Goal: Task Accomplishment & Management: Complete application form

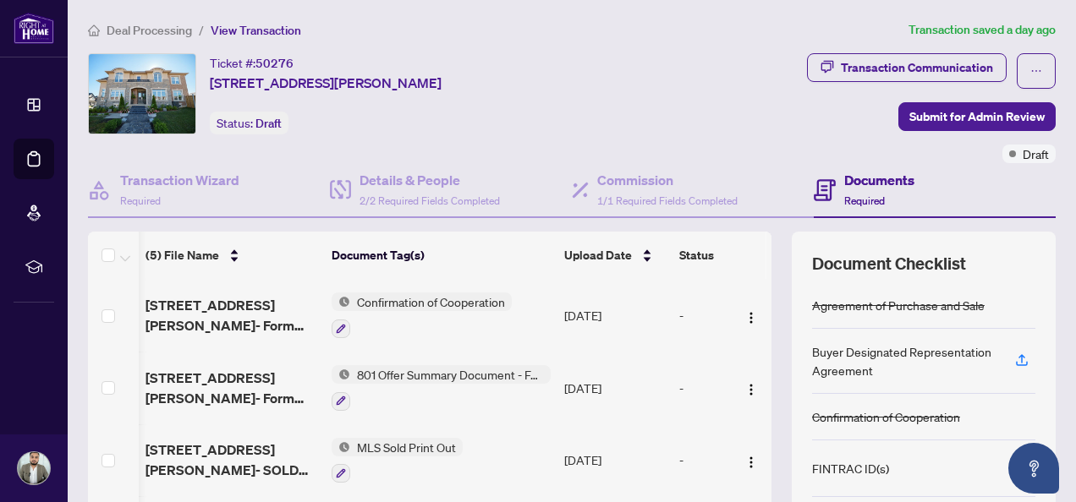
scroll to position [0, 103]
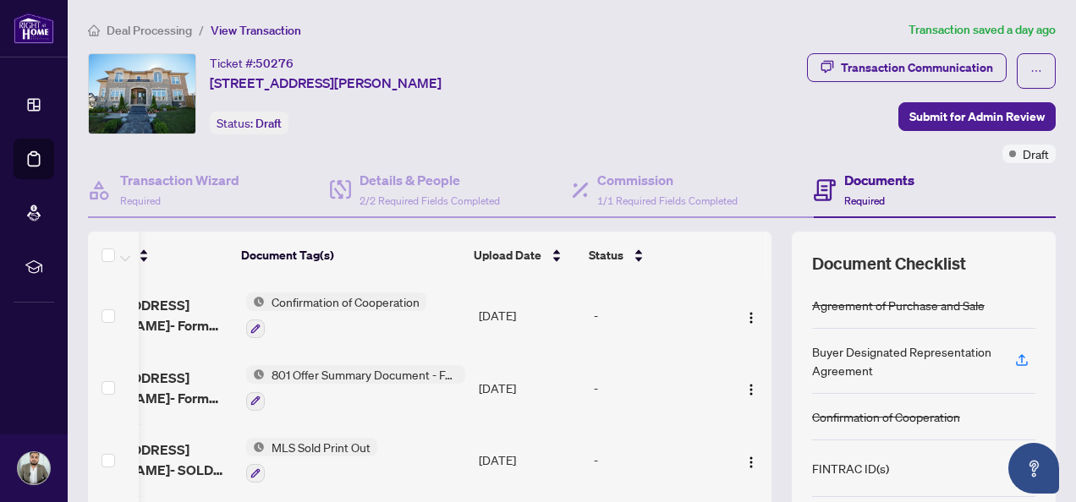
click at [350, 27] on ol "Deal Processing / View Transaction" at bounding box center [495, 29] width 814 height 19
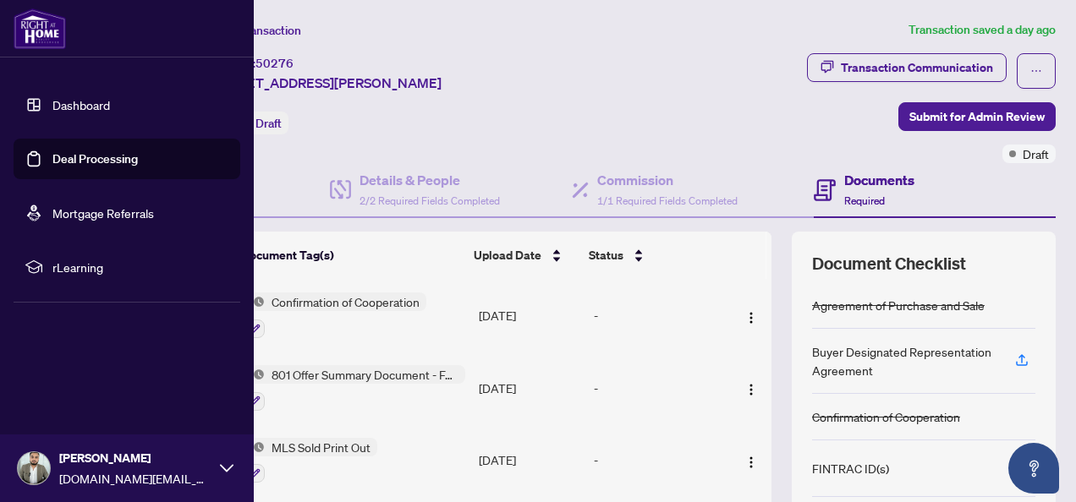
click at [85, 166] on link "Deal Processing" at bounding box center [94, 158] width 85 height 15
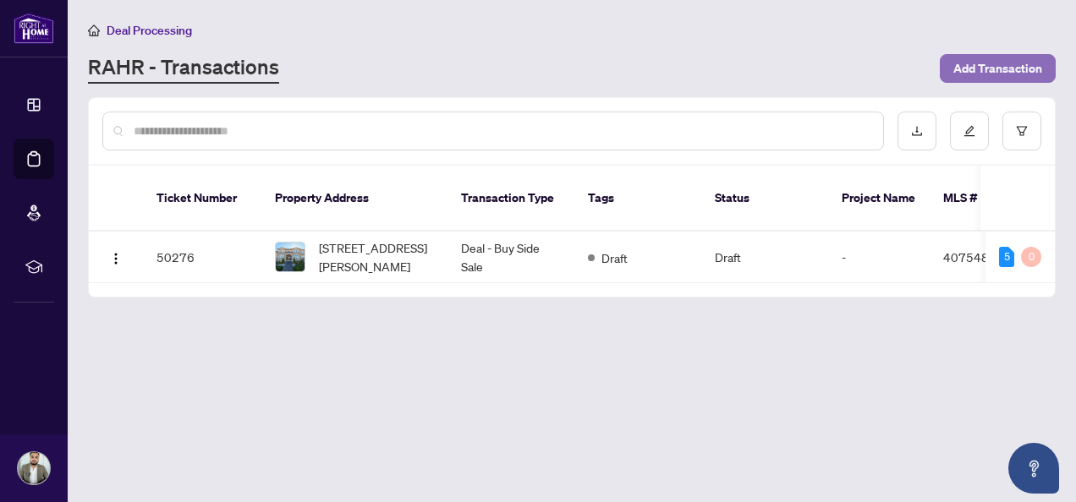
click at [991, 69] on span "Add Transaction" at bounding box center [997, 68] width 89 height 27
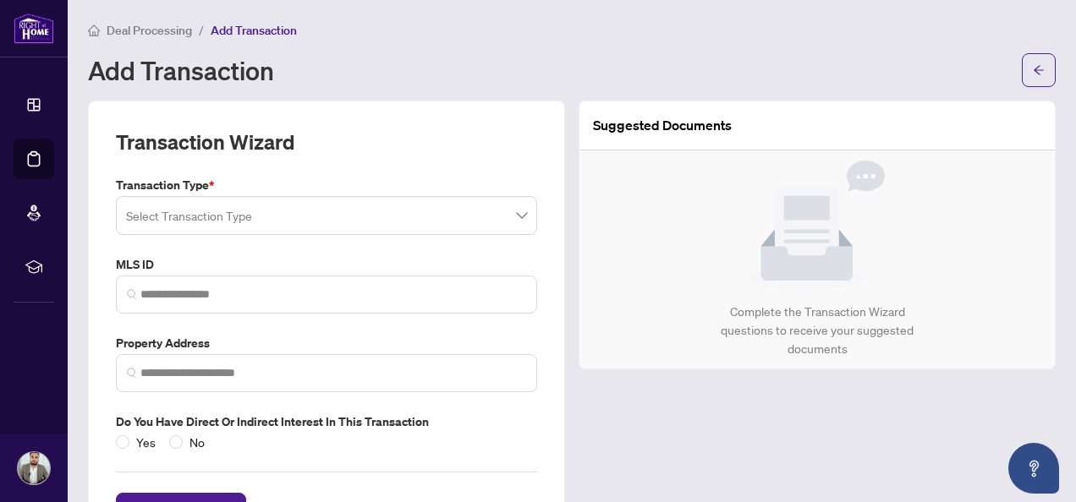
click at [356, 211] on input "search" at bounding box center [319, 218] width 386 height 37
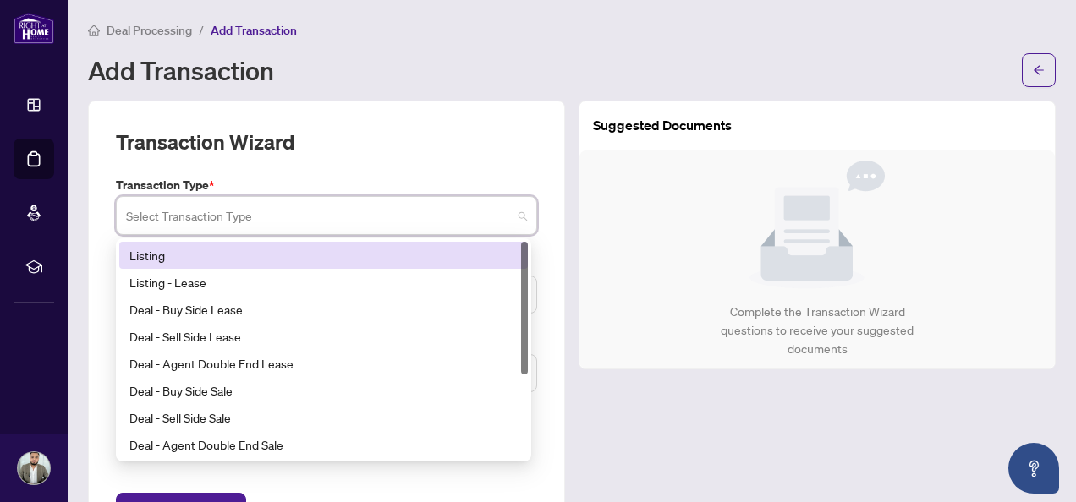
click at [188, 246] on div "Listing" at bounding box center [323, 255] width 388 height 19
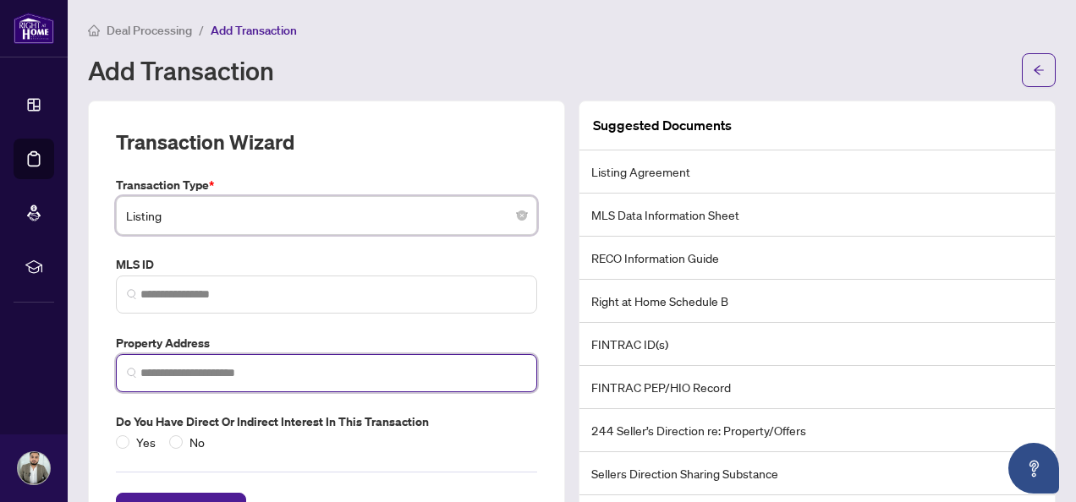
click at [223, 374] on input "search" at bounding box center [333, 374] width 386 height 18
click at [218, 370] on input "search" at bounding box center [333, 374] width 386 height 18
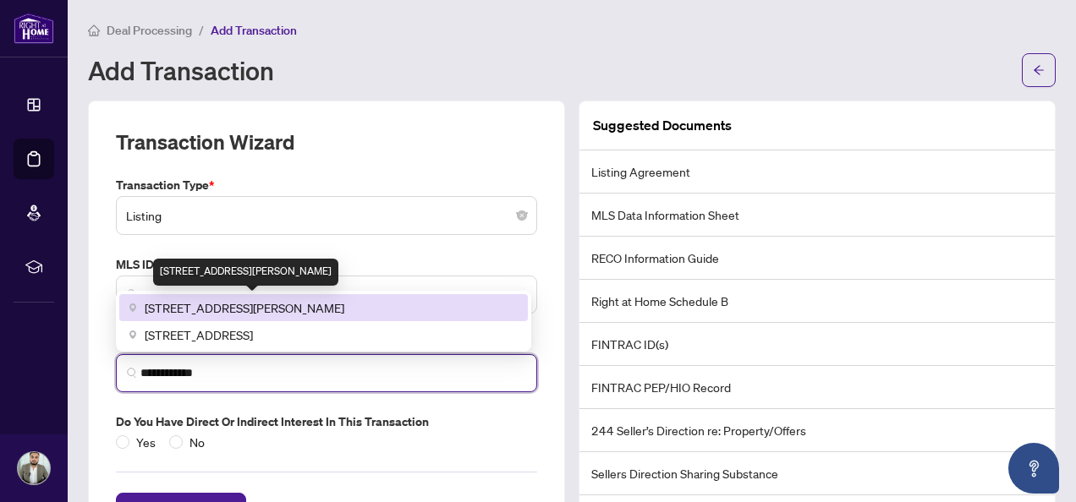
click at [196, 307] on span "[STREET_ADDRESS][PERSON_NAME]" at bounding box center [245, 308] width 200 height 19
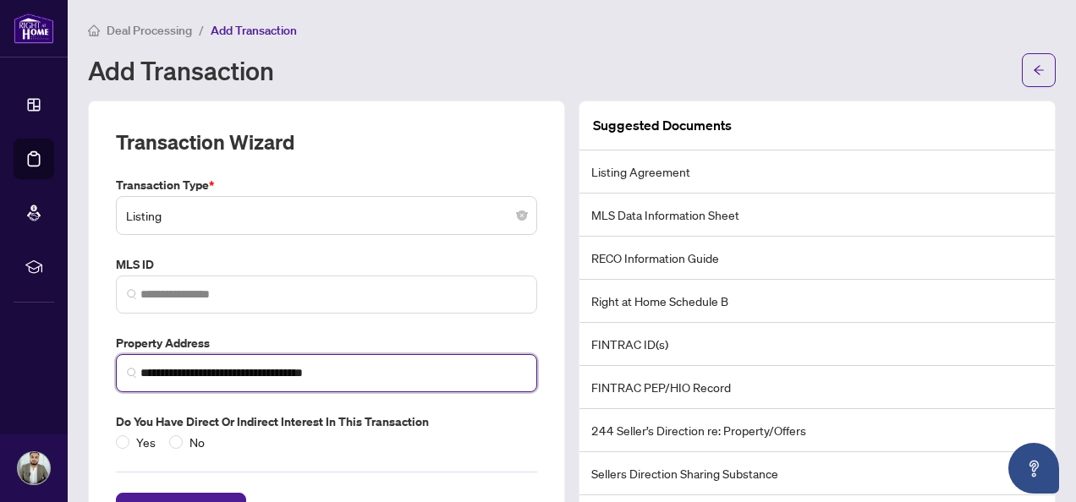
type input "**********"
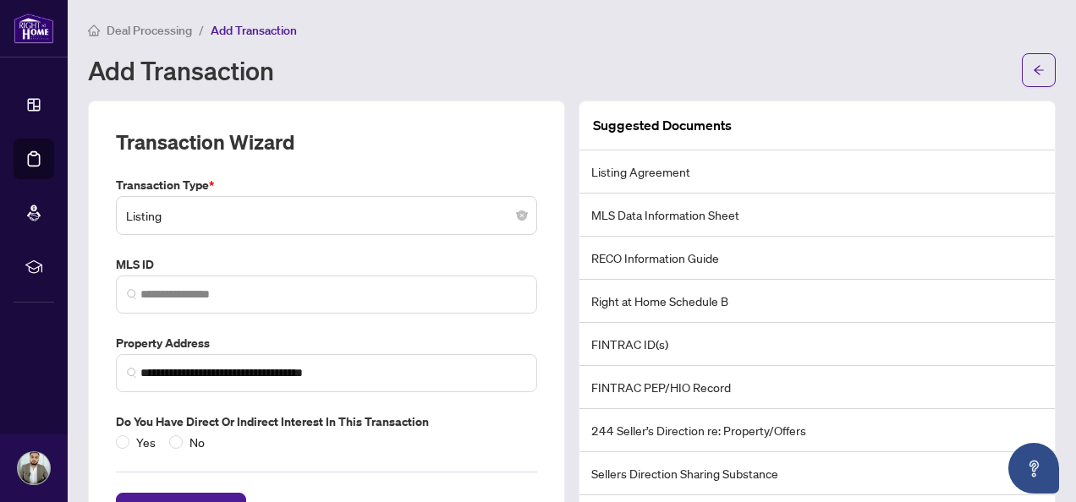
click at [343, 436] on div "Yes No" at bounding box center [326, 442] width 421 height 19
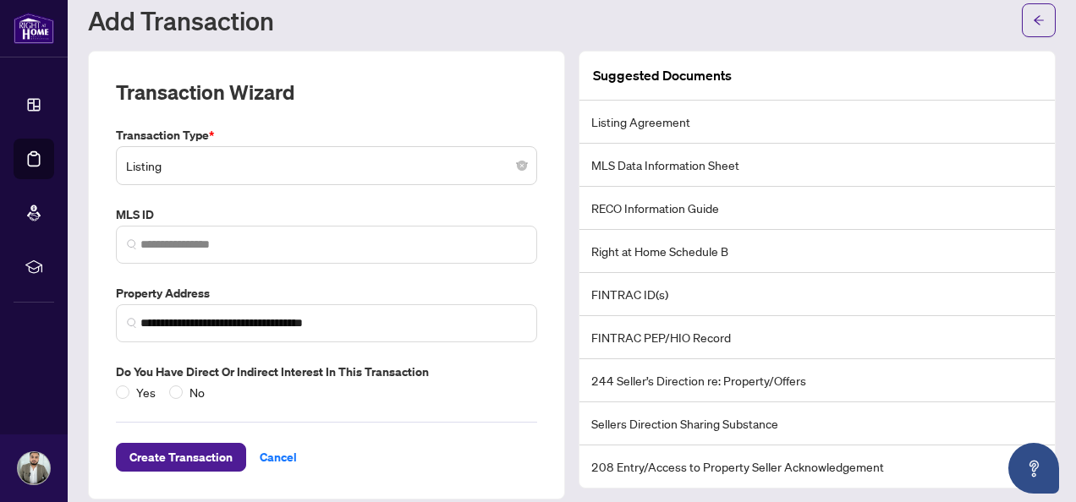
scroll to position [64, 0]
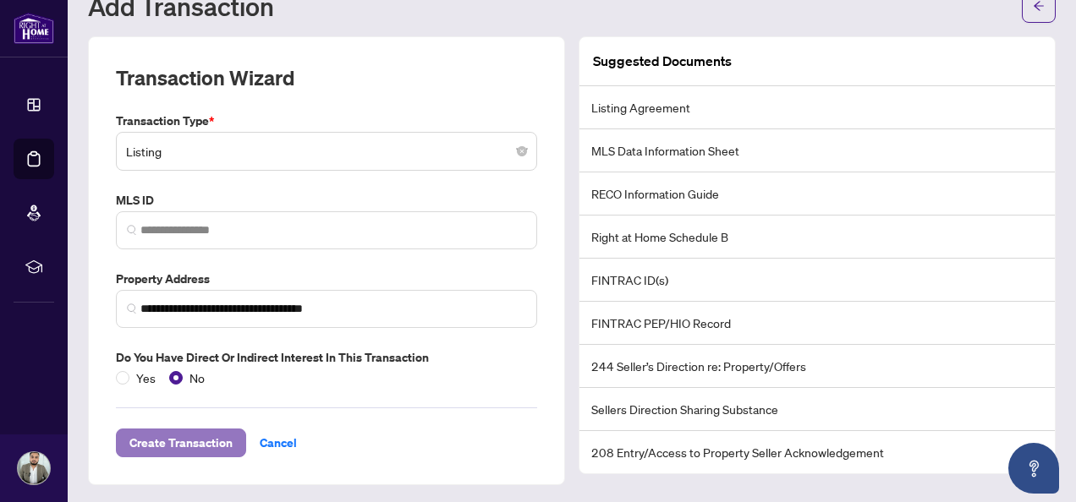
click at [180, 447] on span "Create Transaction" at bounding box center [180, 443] width 103 height 27
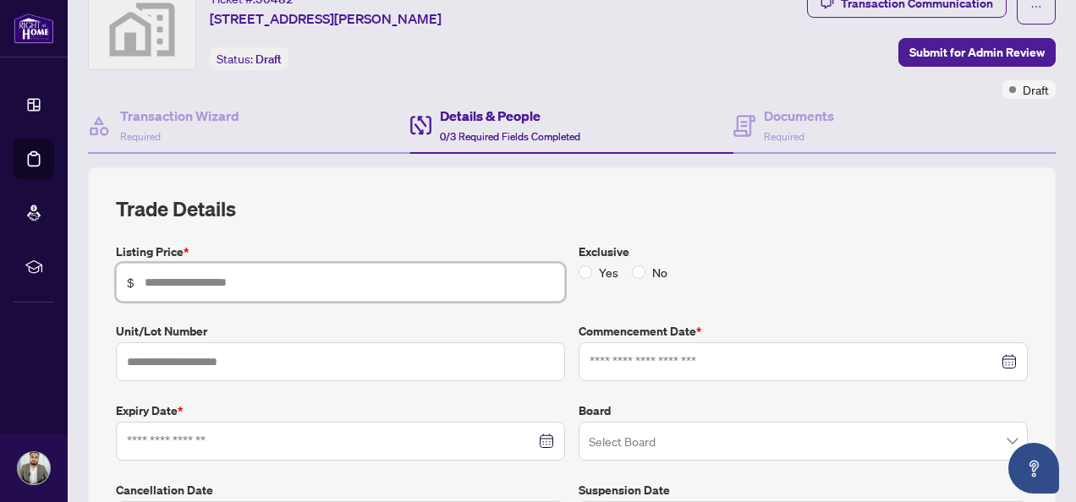
click at [205, 277] on input "text" at bounding box center [349, 282] width 409 height 19
type input "*******"
click at [618, 255] on label "Exclusive" at bounding box center [802, 252] width 449 height 19
click at [621, 260] on div "Exclusive Yes No" at bounding box center [803, 272] width 463 height 59
click at [645, 270] on span "No" at bounding box center [659, 272] width 29 height 19
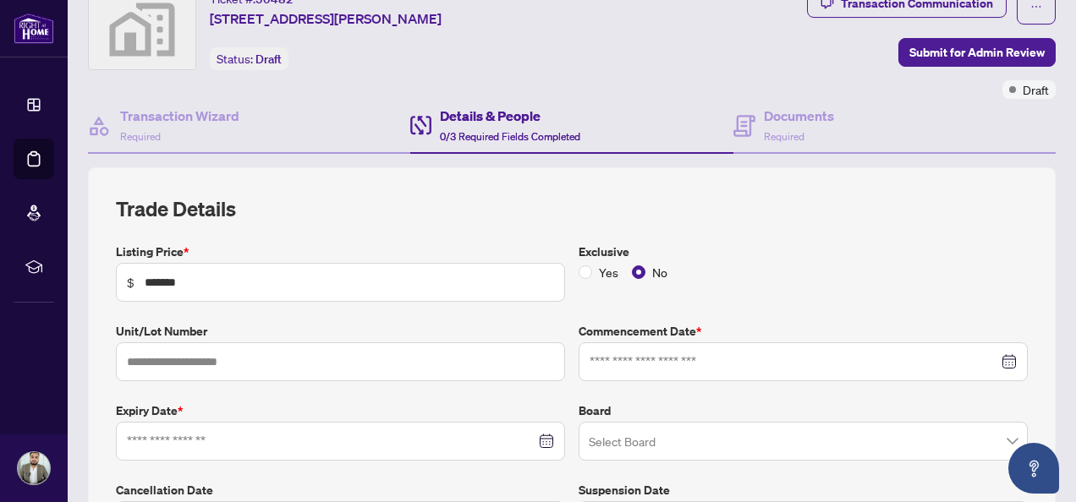
click at [995, 359] on div at bounding box center [802, 362] width 427 height 19
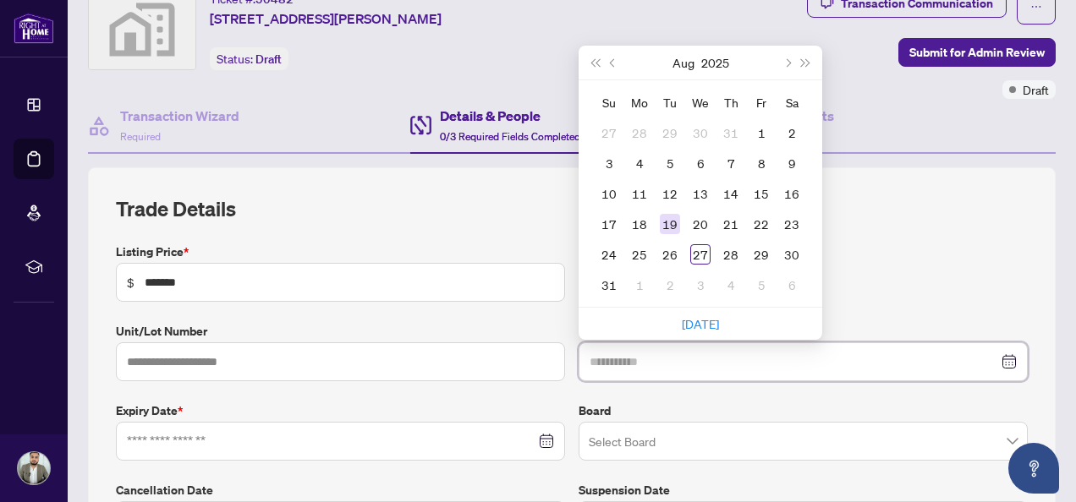
type input "**********"
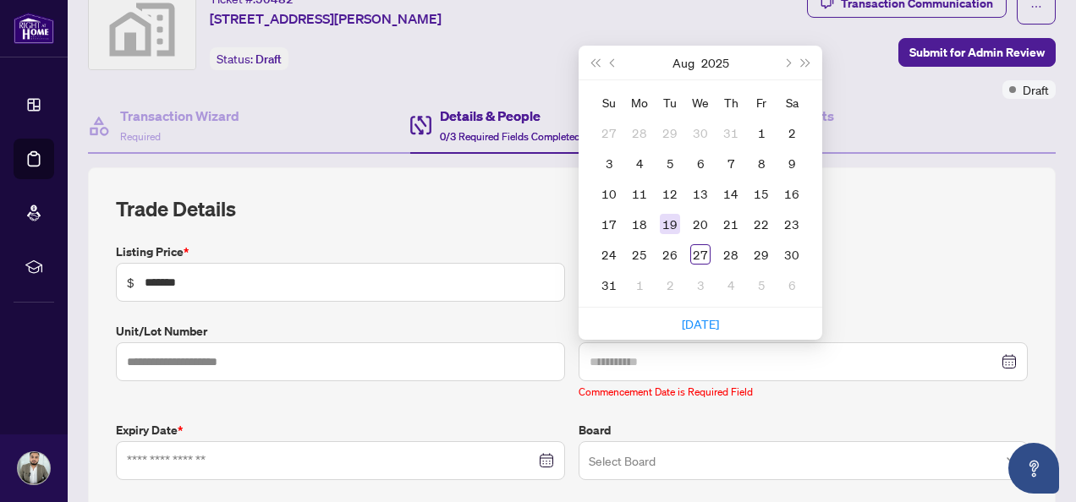
click at [661, 217] on div "19" at bounding box center [670, 224] width 20 height 20
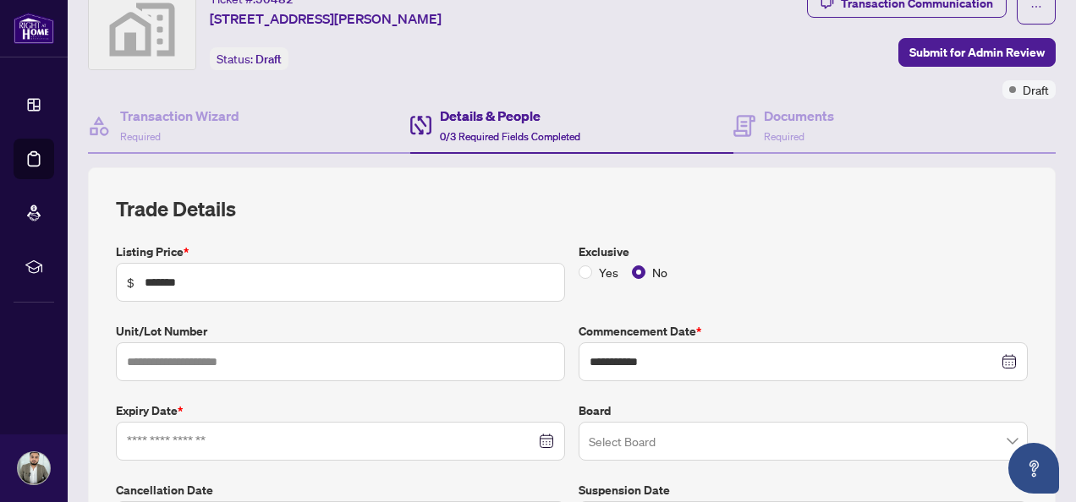
click at [946, 281] on div "Exclusive Yes No" at bounding box center [803, 272] width 463 height 59
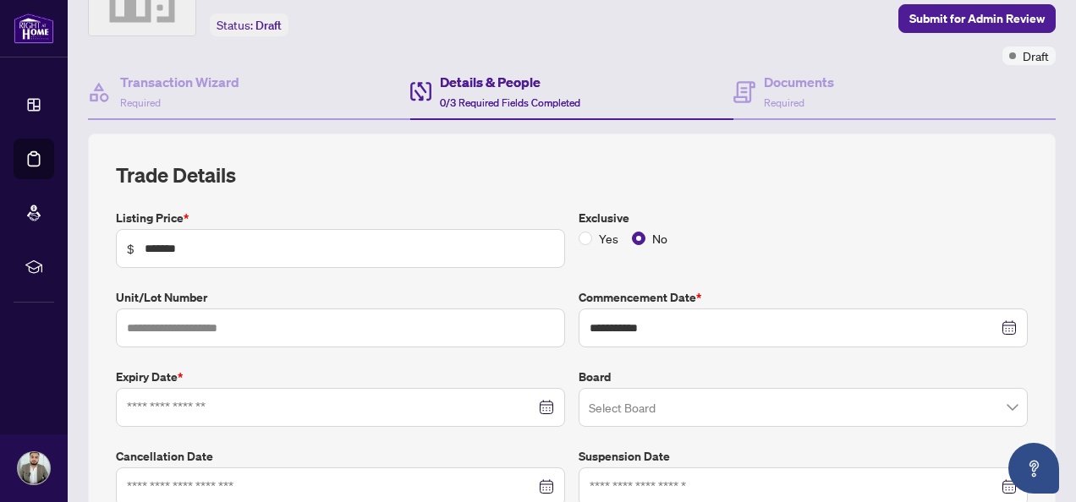
scroll to position [132, 0]
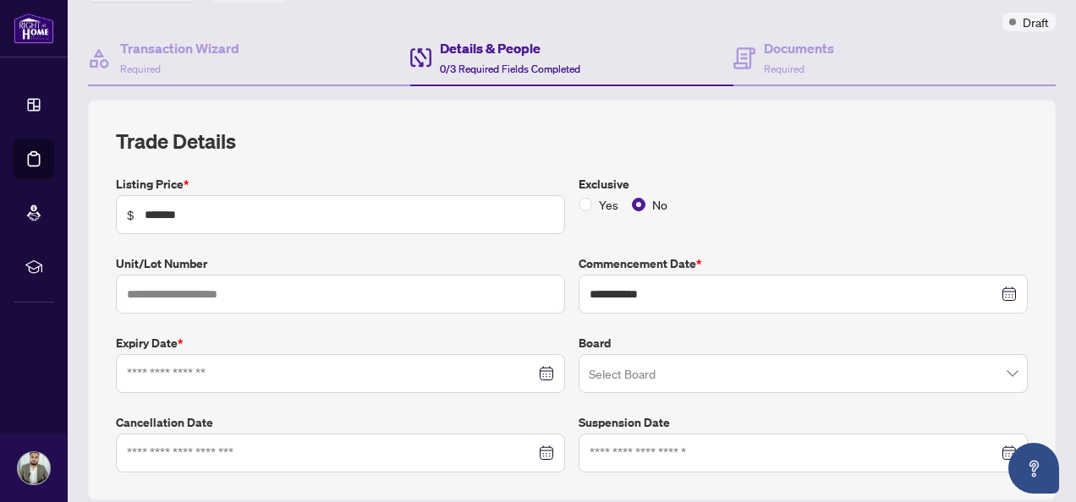
click at [540, 372] on div at bounding box center [340, 374] width 427 height 19
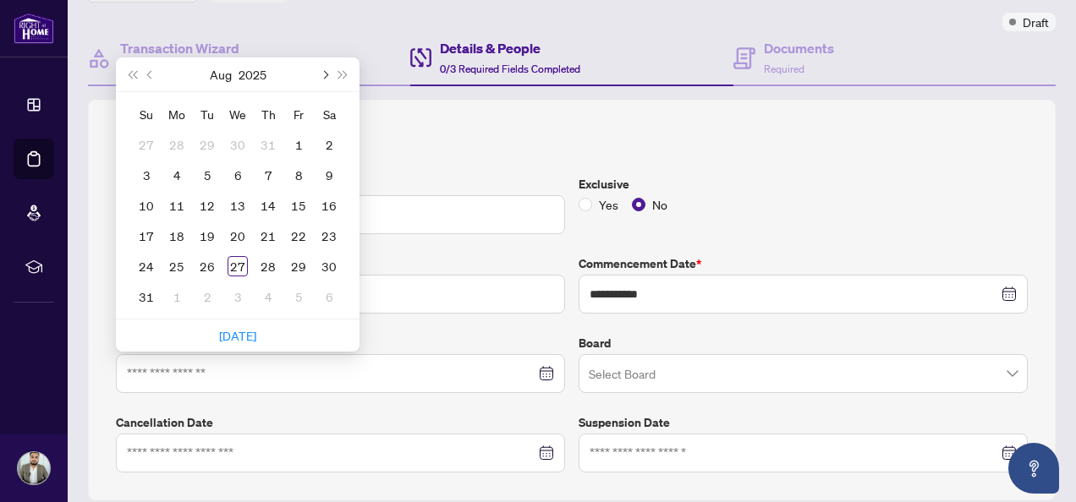
click at [323, 70] on span "Next month (PageDown)" at bounding box center [324, 74] width 8 height 8
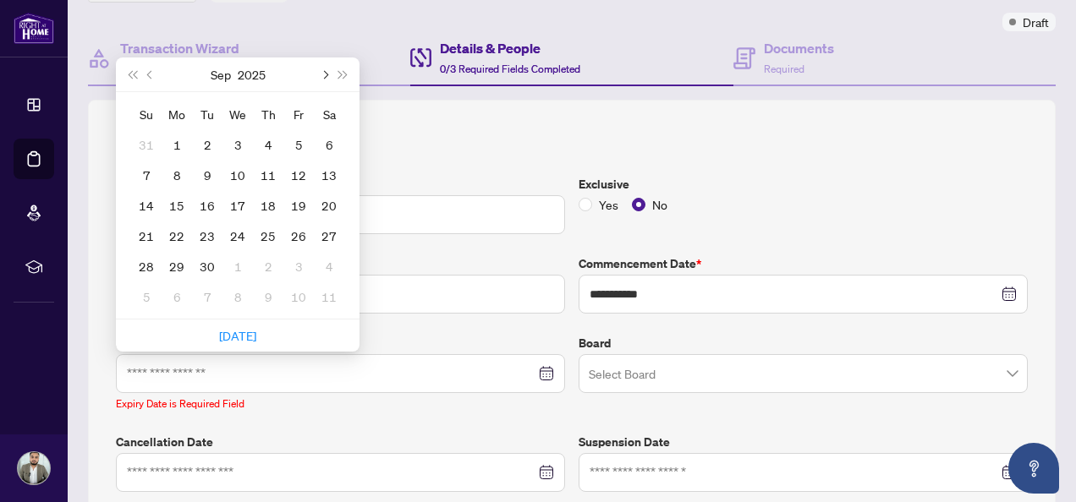
click at [323, 70] on span "Next month (PageDown)" at bounding box center [324, 74] width 8 height 8
type input "**********"
click at [292, 264] on div "31" at bounding box center [298, 266] width 20 height 20
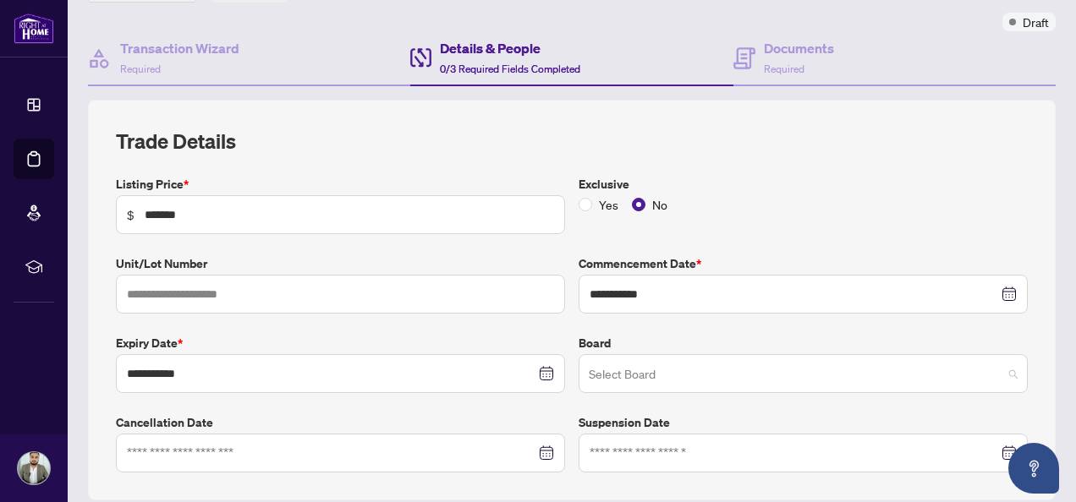
click at [671, 375] on input "search" at bounding box center [796, 376] width 414 height 37
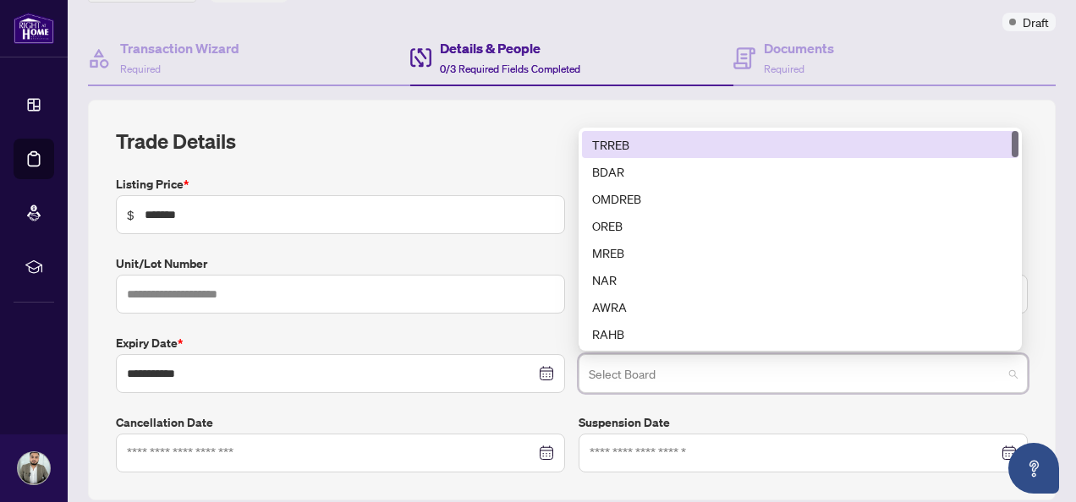
click at [609, 139] on div "TRREB" at bounding box center [800, 144] width 416 height 19
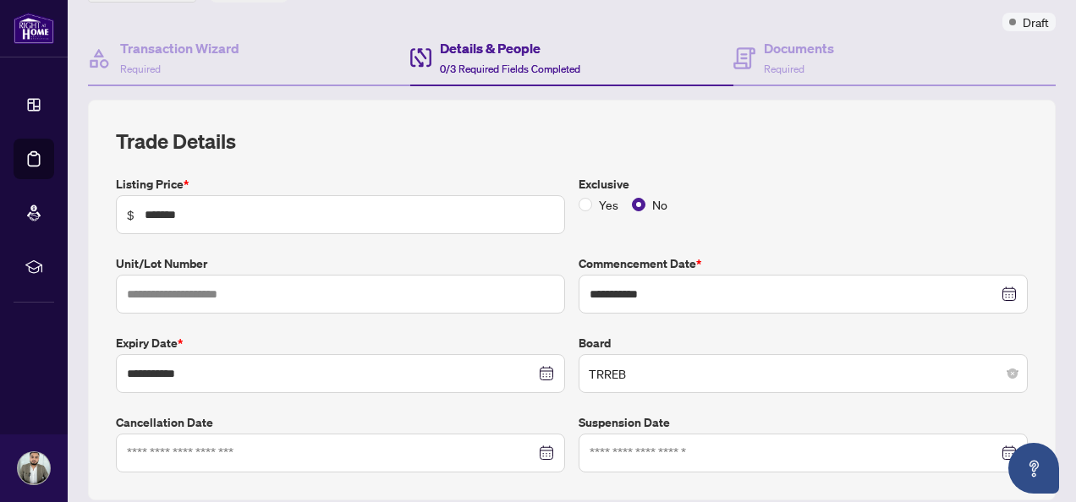
click at [484, 100] on div "**********" at bounding box center [571, 300] width 967 height 401
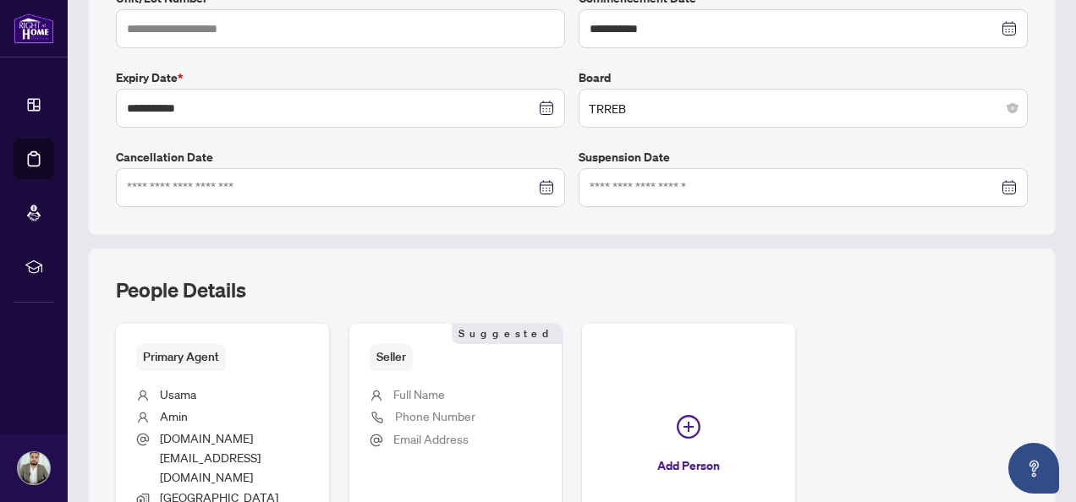
scroll to position [538, 0]
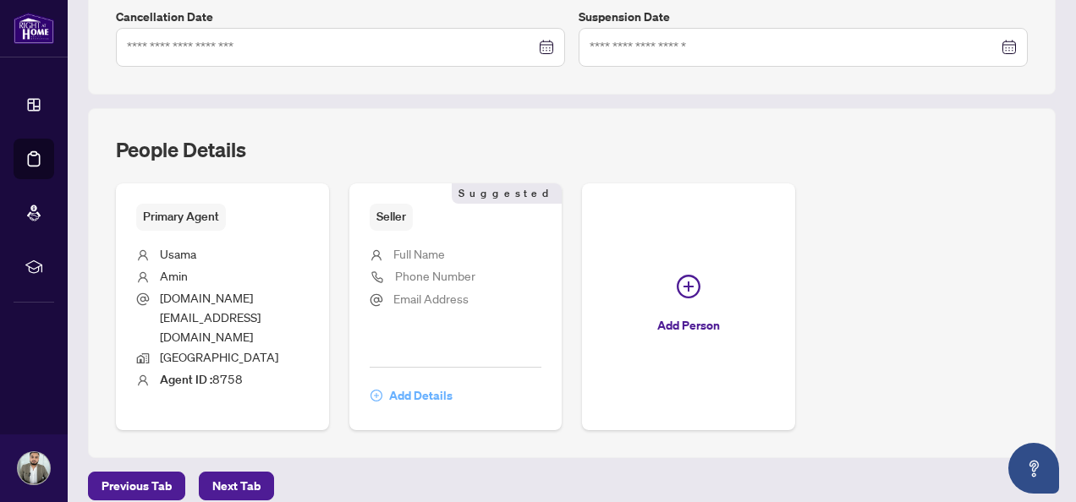
click at [452, 382] on span "Add Details" at bounding box center [420, 395] width 63 height 27
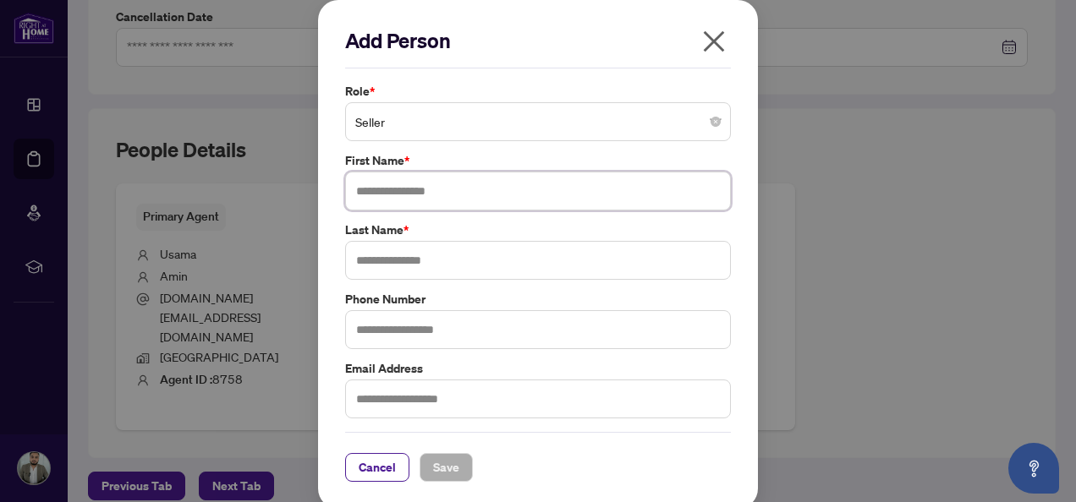
click at [433, 188] on input "text" at bounding box center [538, 191] width 386 height 39
type input "*********"
type input "****"
click at [436, 466] on span "Save" at bounding box center [446, 467] width 26 height 27
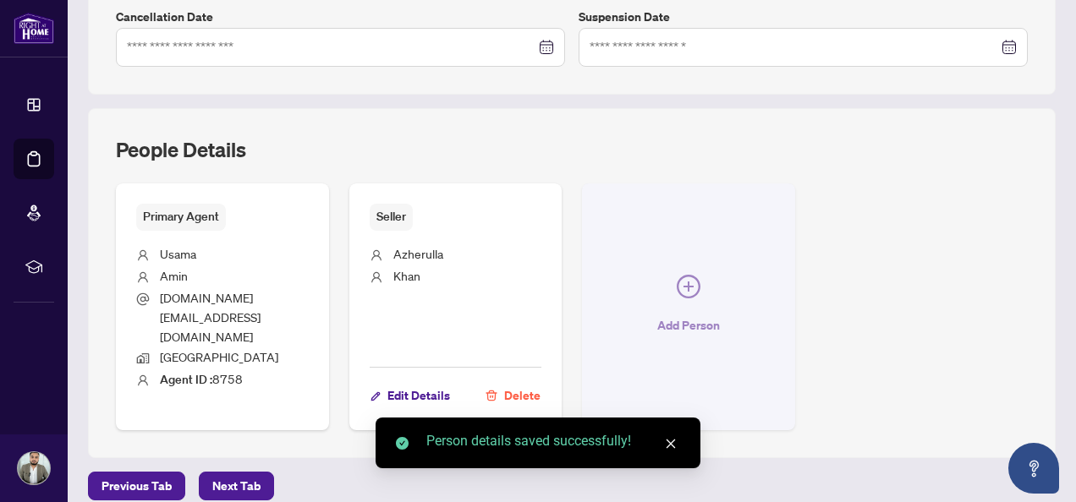
click at [795, 262] on button "Add Person" at bounding box center [688, 307] width 213 height 247
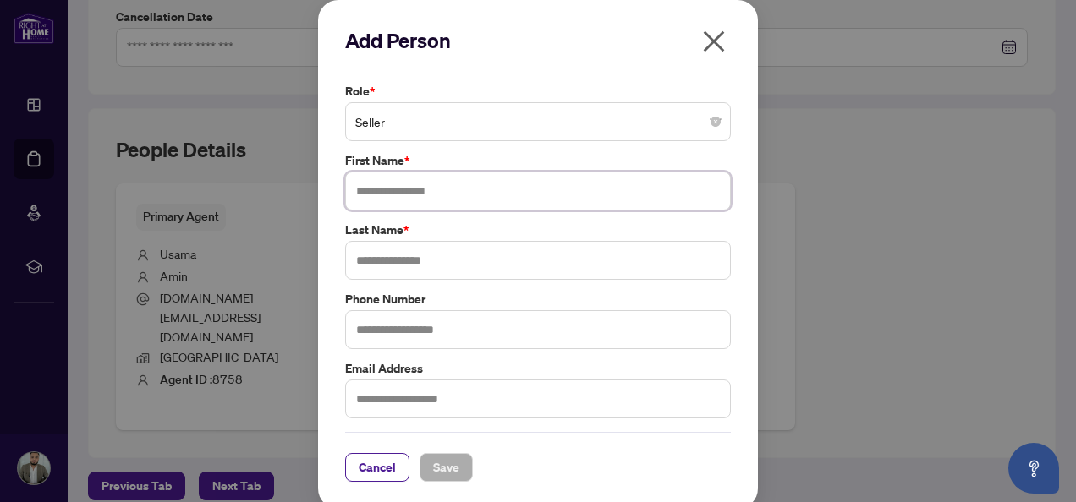
click at [471, 198] on input "text" at bounding box center [538, 191] width 386 height 39
type input "**********"
type input "****"
click at [436, 455] on span "Save" at bounding box center [446, 467] width 26 height 27
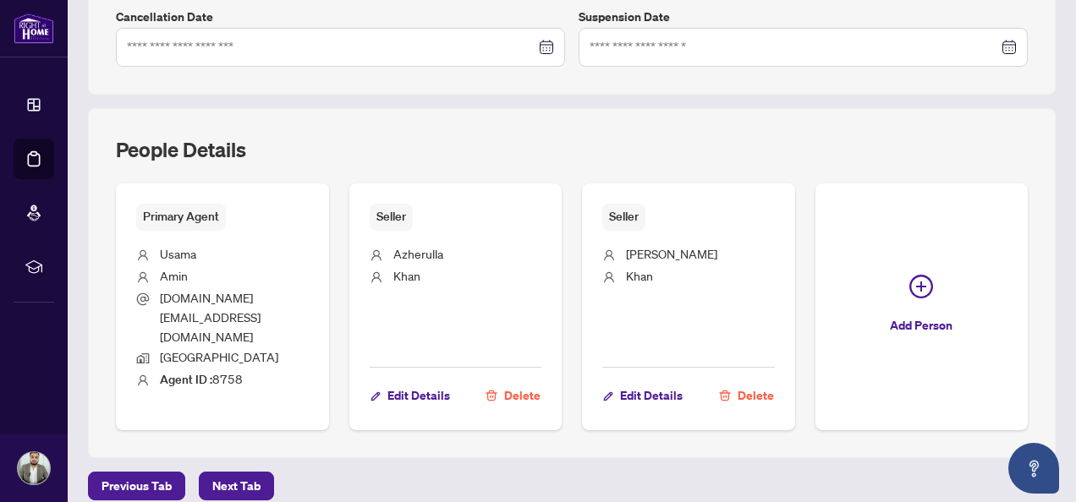
click at [809, 416] on div "Primary Agent [PERSON_NAME] [DOMAIN_NAME][EMAIL_ADDRESS][DOMAIN_NAME] Burlingto…" at bounding box center [572, 307] width 912 height 247
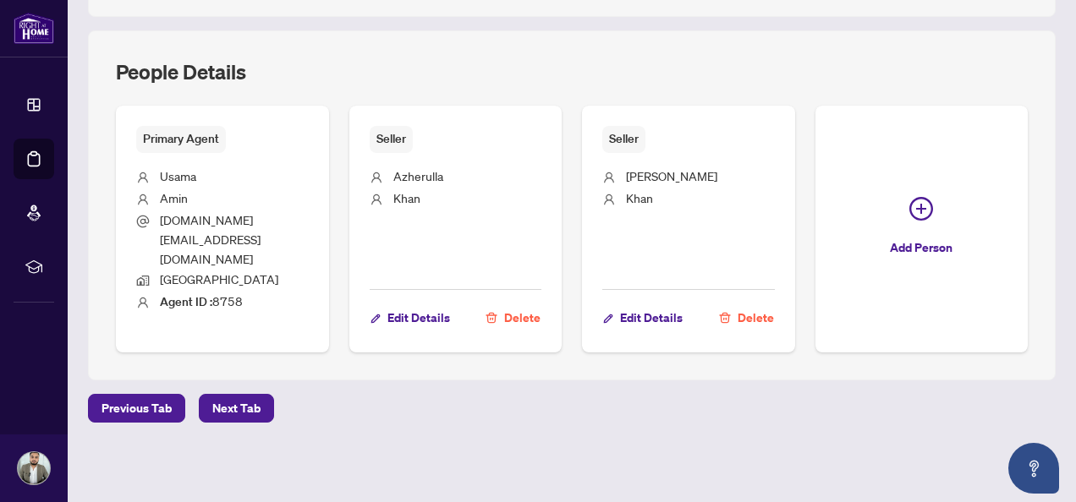
scroll to position [707, 0]
click at [252, 422] on span "Next Tab" at bounding box center [236, 408] width 48 height 27
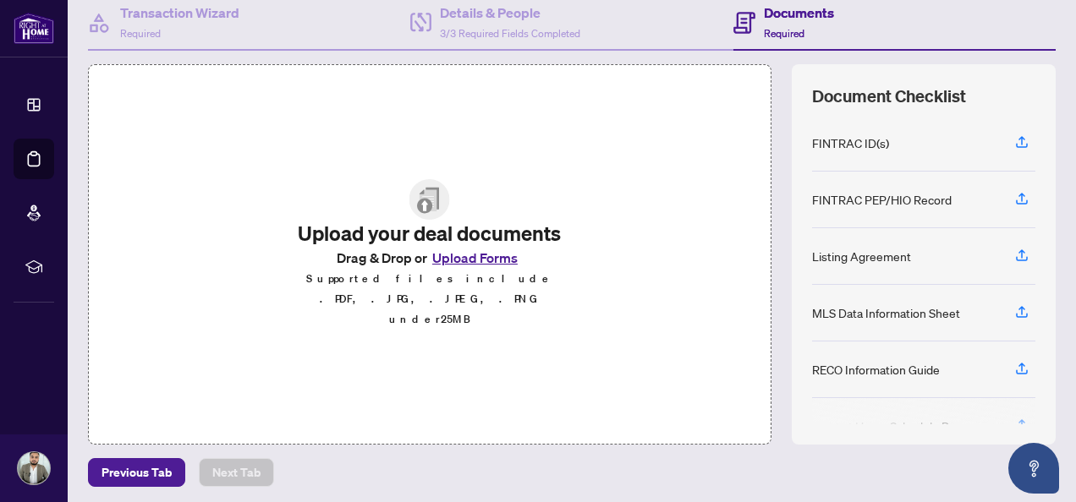
scroll to position [169, 0]
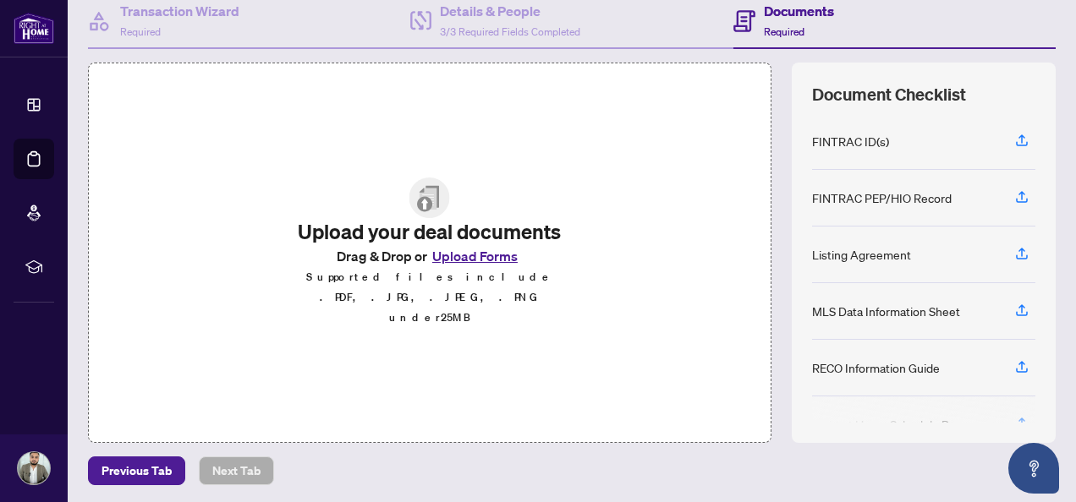
click at [1016, 74] on div "Document Checklist FINTRAC ID(s) FINTRAC PEP/HIO Record Listing Agreement MLS D…" at bounding box center [924, 253] width 264 height 381
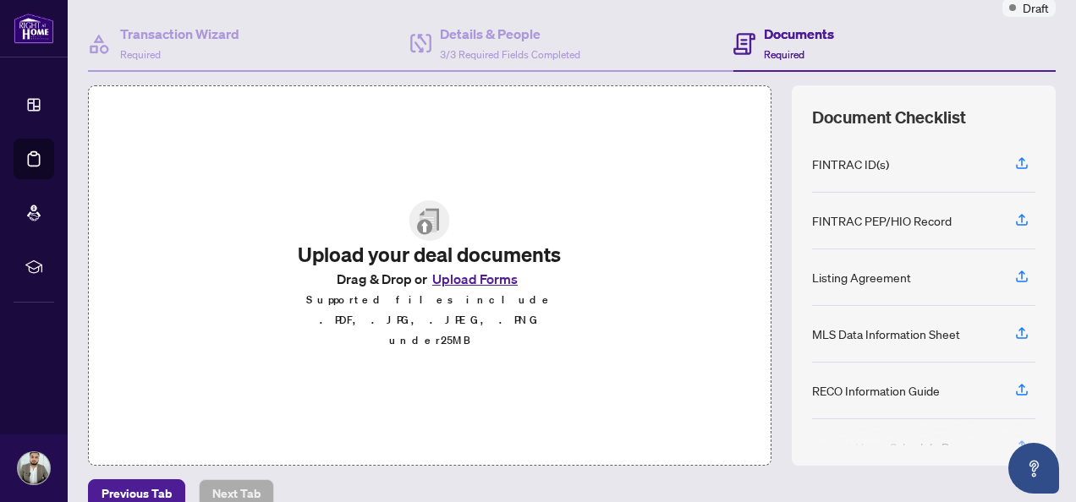
scroll to position [59, 0]
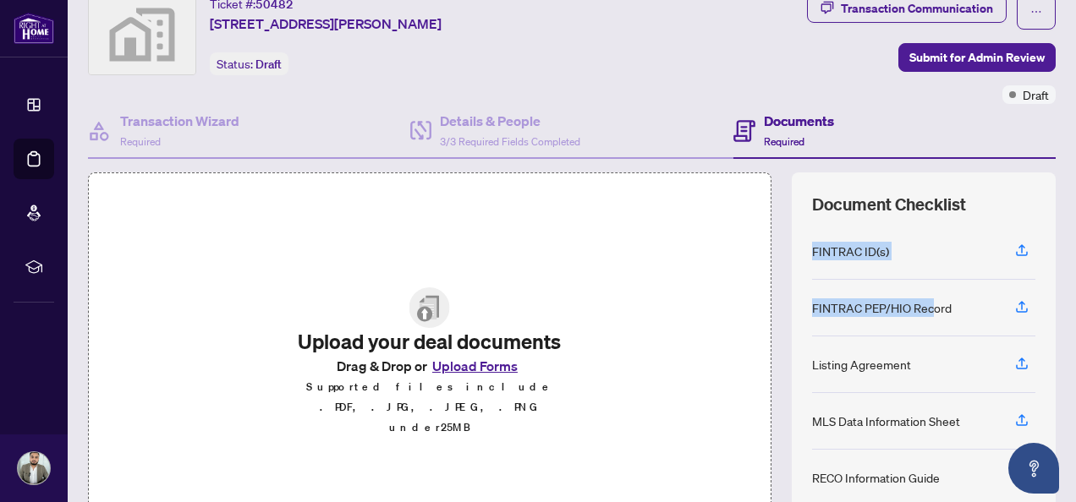
drag, startPoint x: 917, startPoint y: 283, endPoint x: 956, endPoint y: 210, distance: 83.2
click at [956, 210] on div "Document Checklist FINTRAC ID(s) FINTRAC PEP/HIO Record Listing Agreement MLS D…" at bounding box center [924, 363] width 264 height 381
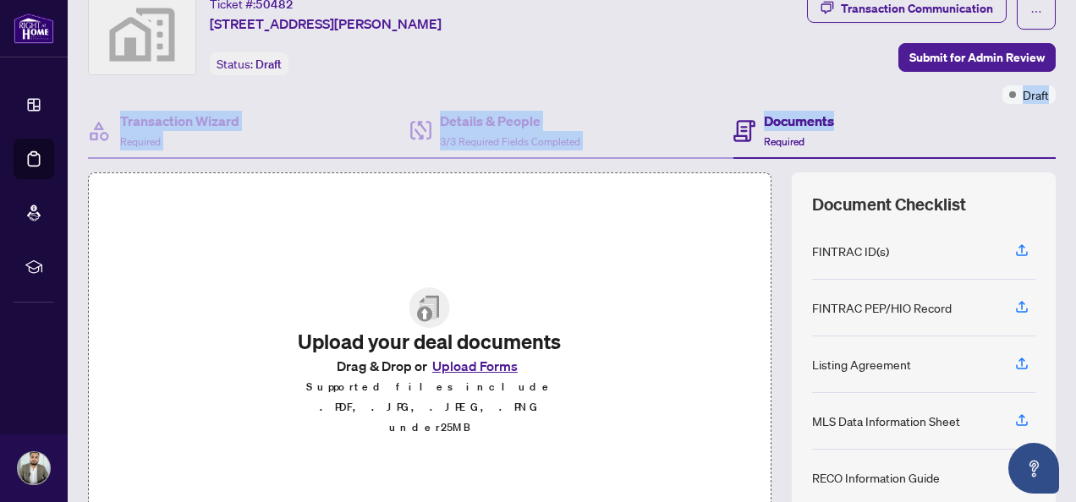
drag, startPoint x: 956, startPoint y: 210, endPoint x: 891, endPoint y: 118, distance: 112.9
click at [891, 118] on div "Ticket #: 50482 [STREET_ADDRESS][PERSON_NAME] Status: Draft Transaction Communi…" at bounding box center [571, 273] width 981 height 559
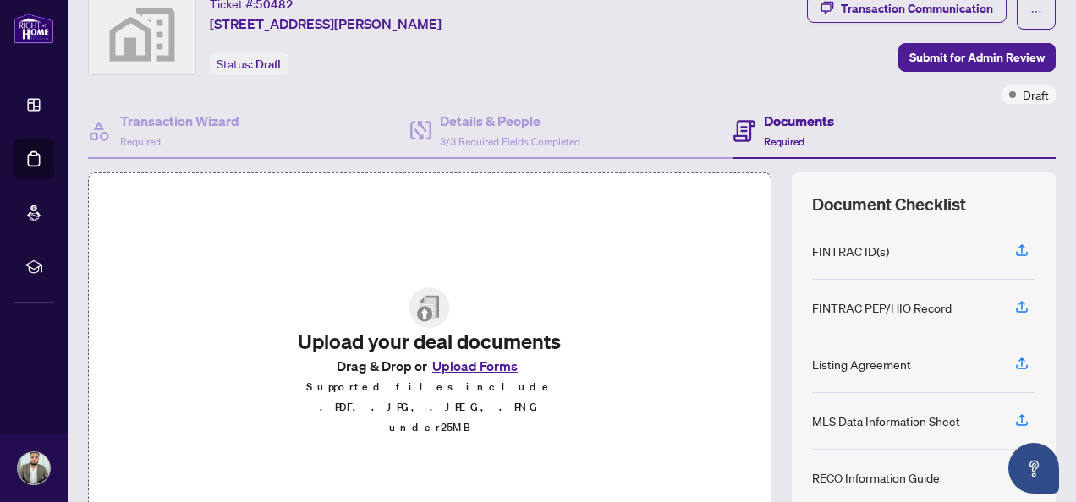
drag, startPoint x: 891, startPoint y: 118, endPoint x: 1032, endPoint y: 244, distance: 189.3
click at [1032, 244] on div "Document Checklist FINTRAC ID(s) FINTRAC PEP/HIO Record Listing Agreement MLS D…" at bounding box center [924, 363] width 264 height 381
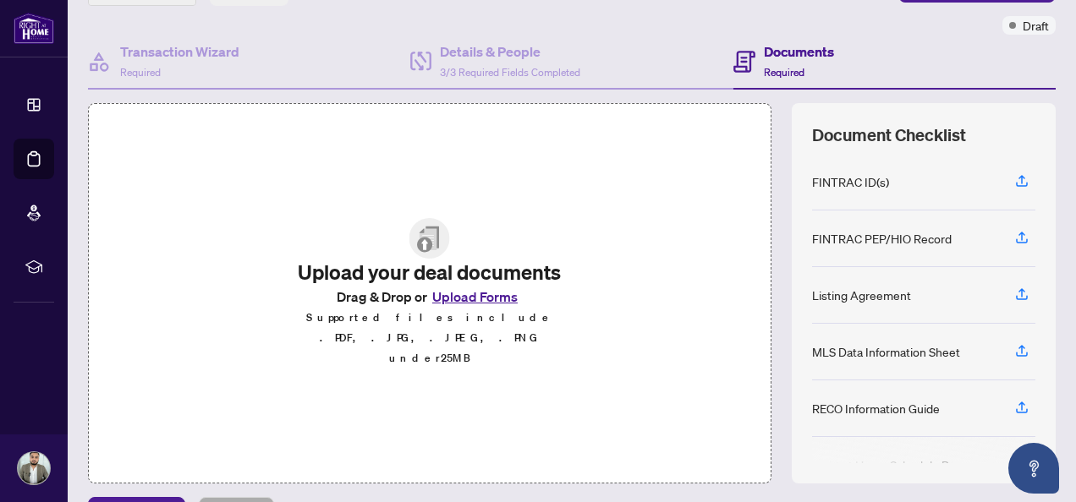
scroll to position [127, 0]
